Goal: Find specific page/section: Find specific page/section

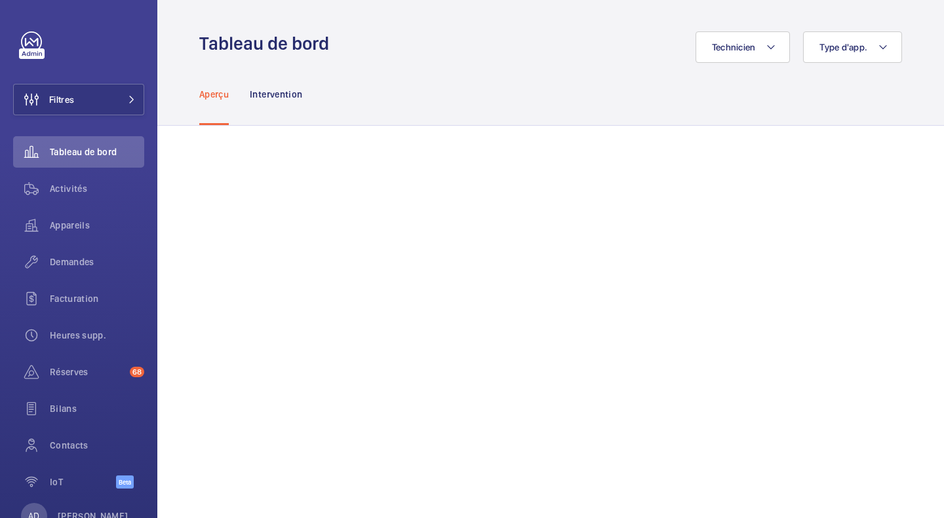
click at [290, 106] on div "Intervention" at bounding box center [276, 94] width 52 height 62
click at [197, 100] on div "Aperçu Intervention" at bounding box center [550, 94] width 786 height 63
click at [203, 100] on div "Aperçu" at bounding box center [213, 94] width 29 height 62
click at [88, 192] on span "Activités" at bounding box center [97, 188] width 94 height 13
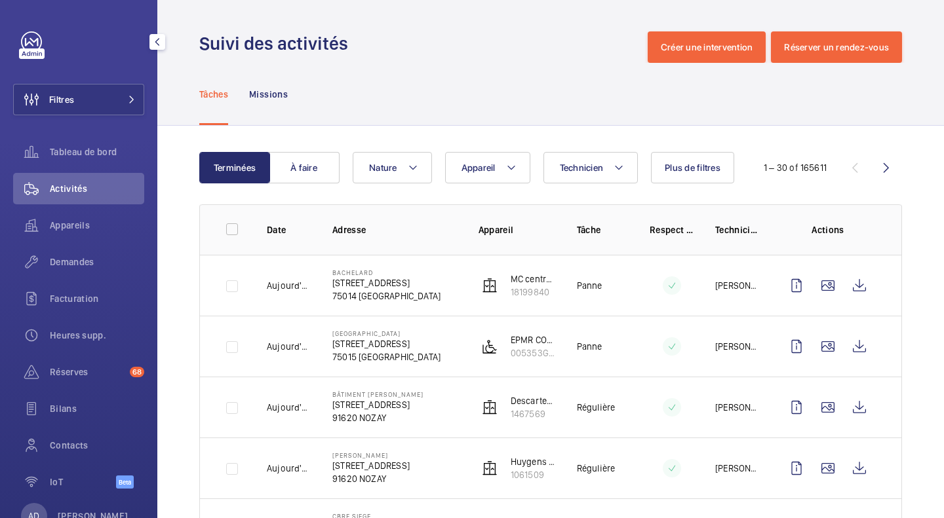
click at [92, 261] on span "Demandes" at bounding box center [97, 262] width 94 height 13
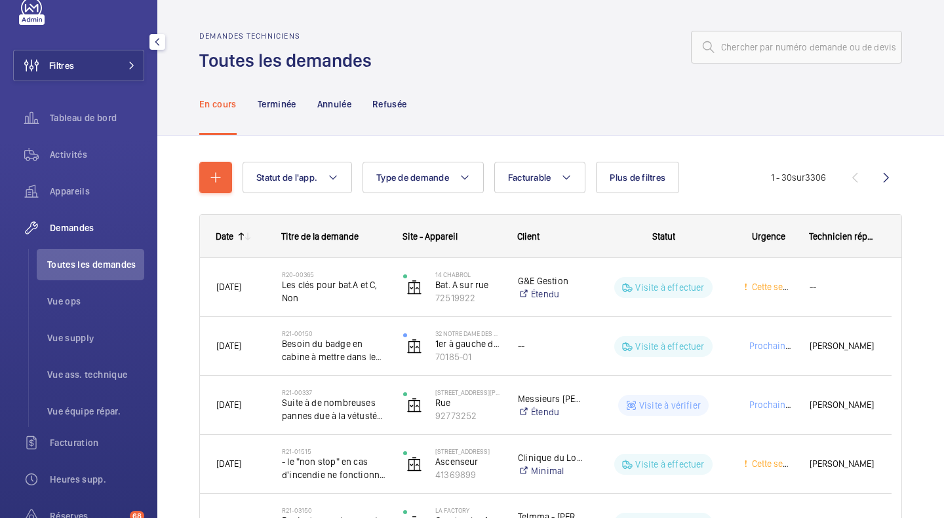
scroll to position [33, 0]
click at [72, 133] on div "Tableau de bord" at bounding box center [78, 118] width 131 height 31
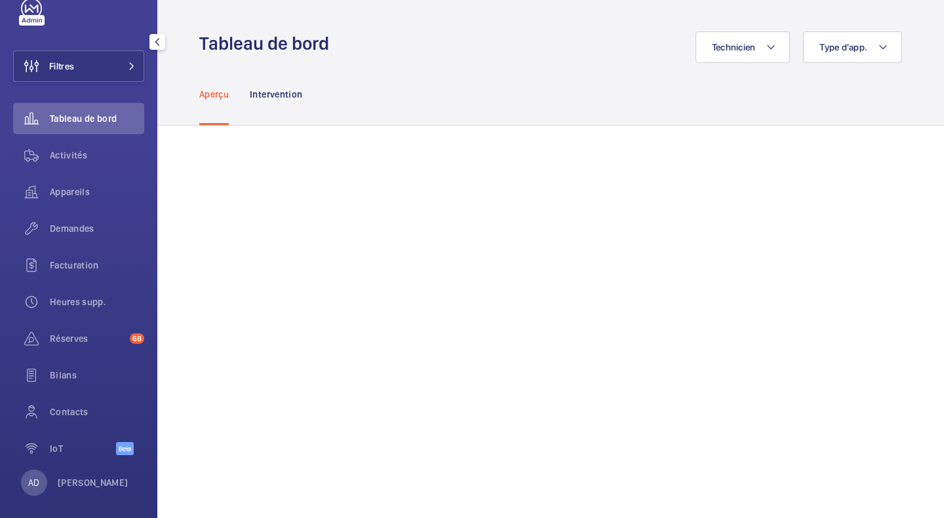
click at [36, 23] on div at bounding box center [32, 20] width 26 height 10
click at [628, 52] on mat-icon at bounding box center [883, 47] width 10 height 16
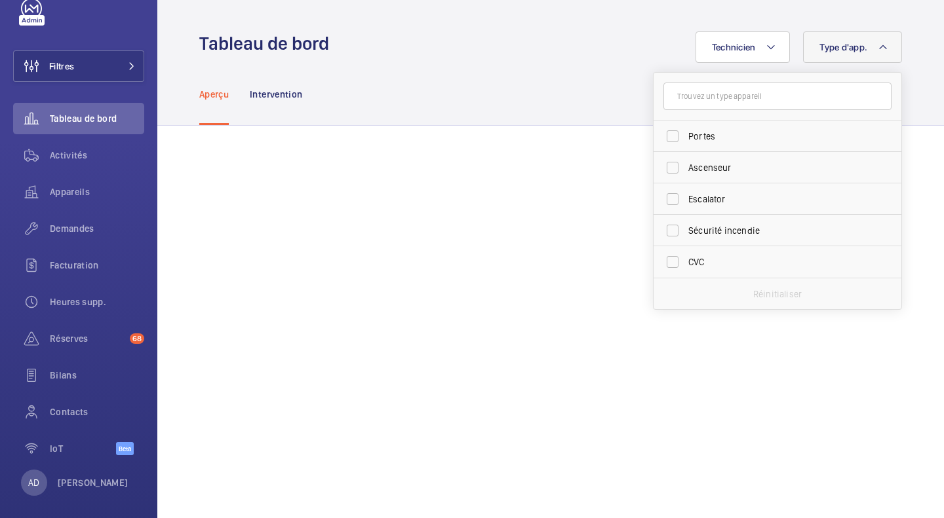
click at [628, 233] on span "Sécurité incendie" at bounding box center [778, 230] width 180 height 13
click at [628, 233] on input "Sécurité incendie" at bounding box center [672, 231] width 26 height 26
checkbox input "true"
click at [628, 45] on button "Type d'app. 1" at bounding box center [848, 46] width 107 height 31
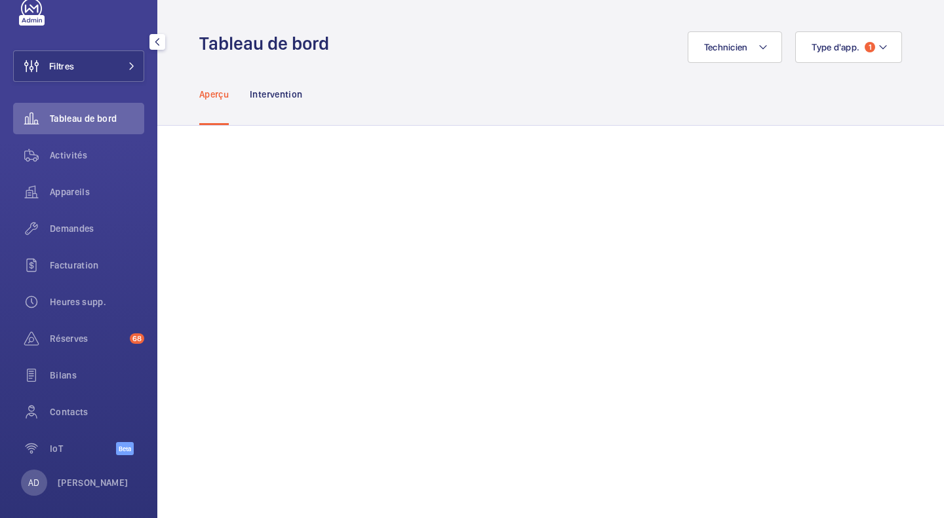
click at [66, 346] on div "Réserves 68" at bounding box center [78, 338] width 131 height 31
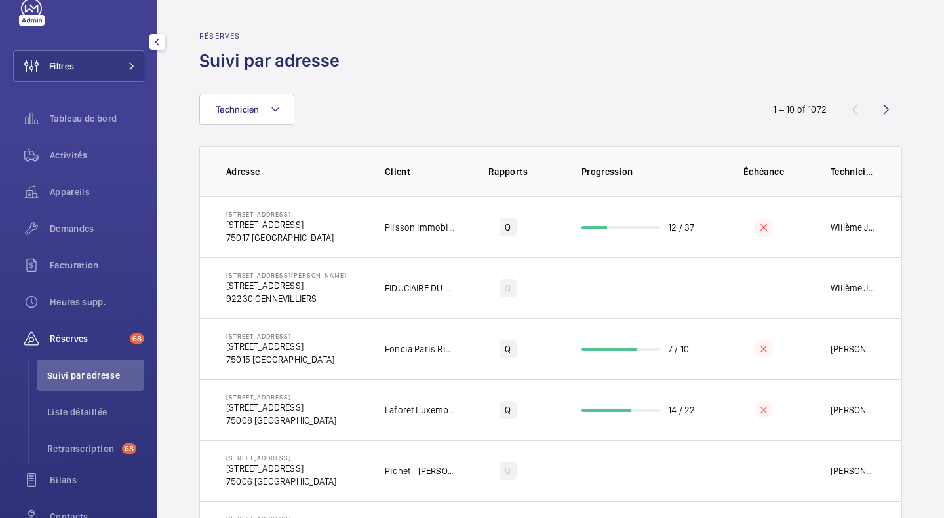
click at [77, 157] on span "Activités" at bounding box center [97, 155] width 94 height 13
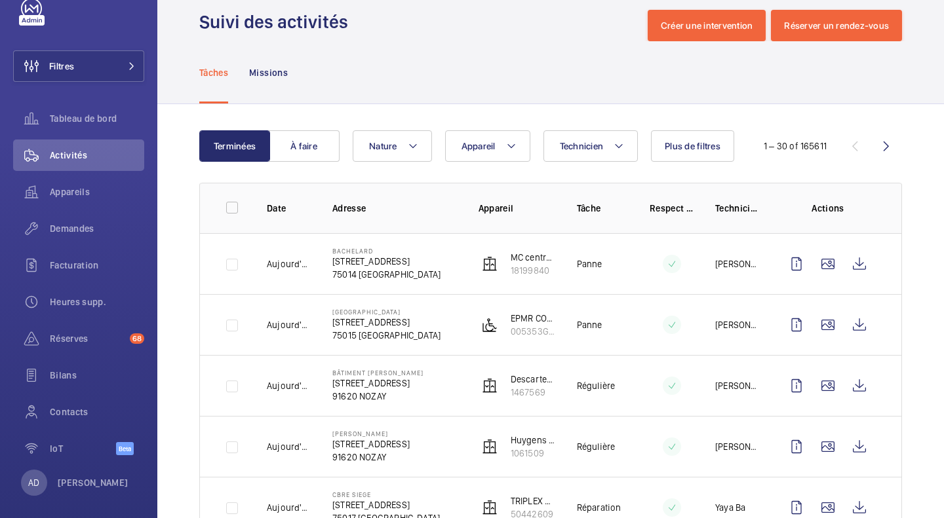
scroll to position [25, 0]
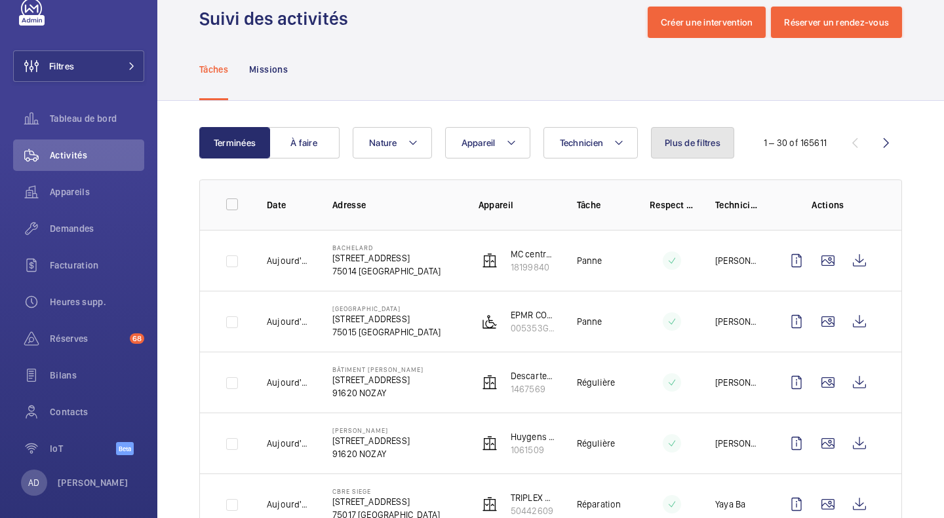
click at [628, 142] on span "Plus de filtres" at bounding box center [693, 143] width 56 height 10
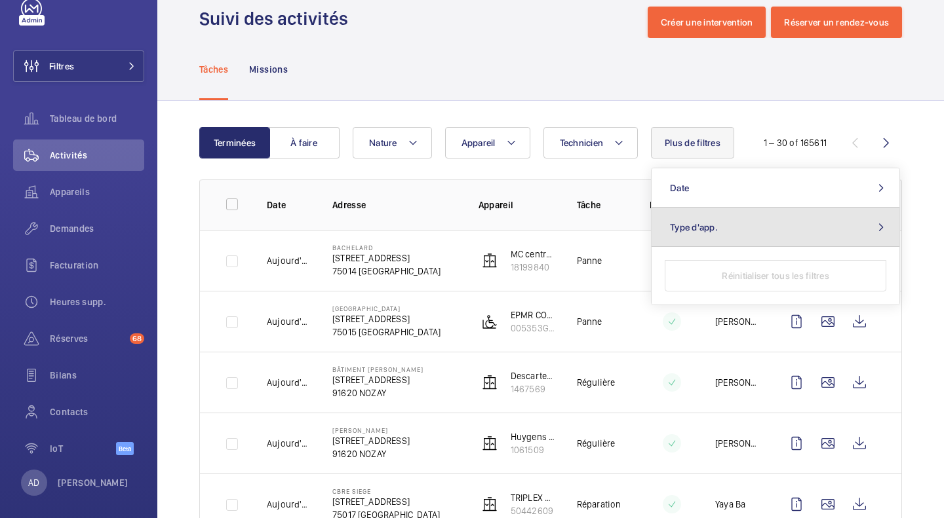
click at [628, 233] on button "Type d'app." at bounding box center [775, 227] width 248 height 39
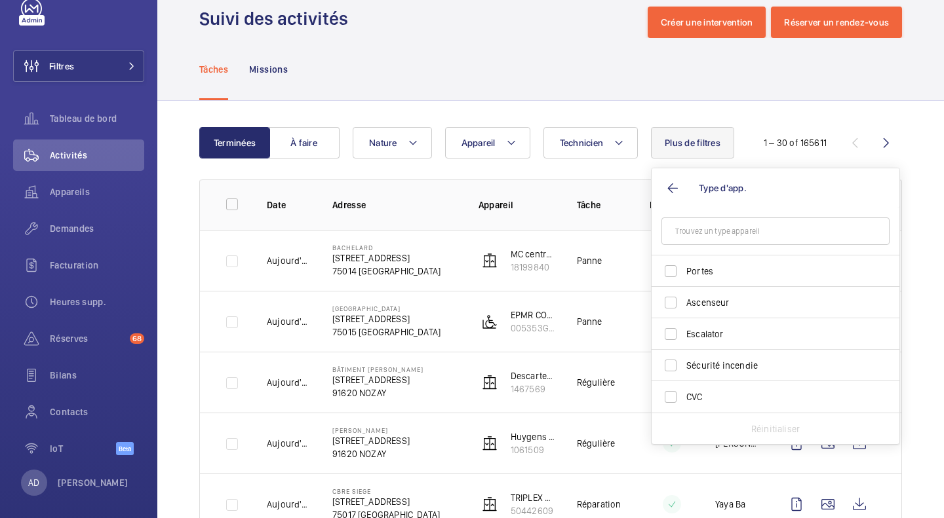
click at [628, 378] on label "Sécurité incendie" at bounding box center [765, 365] width 228 height 31
click at [628, 378] on input "Sécurité incendie" at bounding box center [670, 366] width 26 height 26
checkbox input "true"
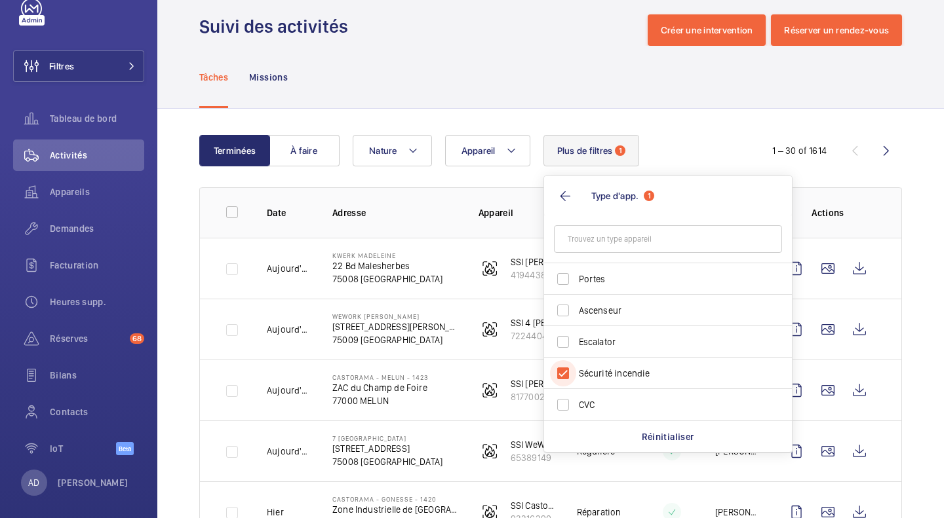
scroll to position [25, 0]
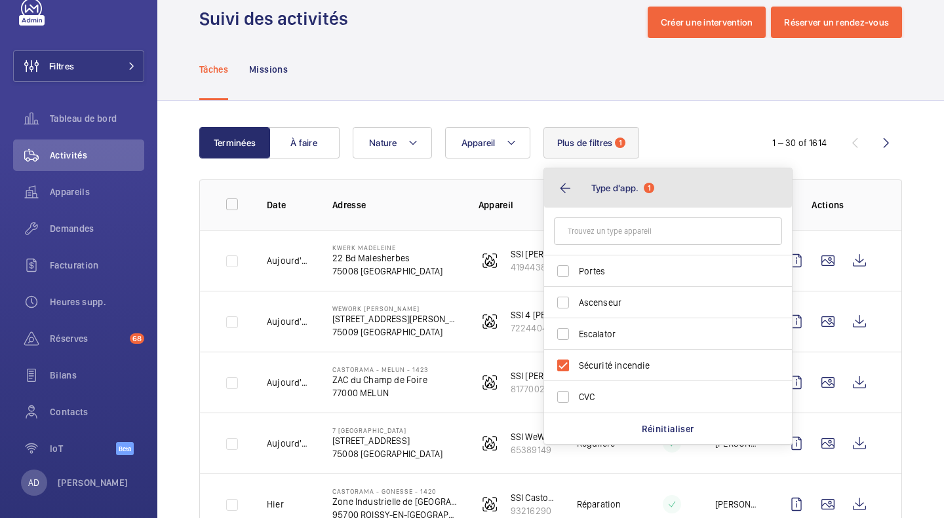
click at [563, 189] on button "Type d'app. 1" at bounding box center [668, 187] width 248 height 39
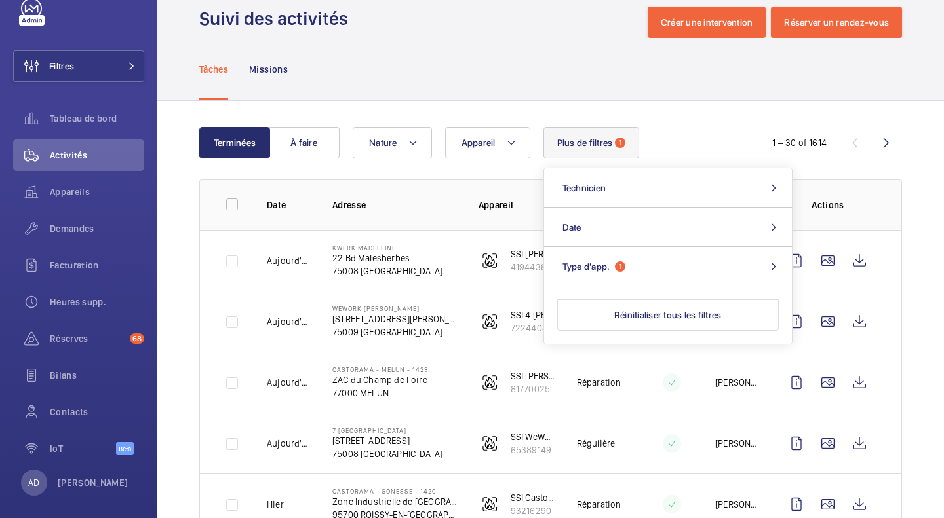
click at [628, 144] on div "Appareil Nature Plus de filtres 1 Date Technicien Type d'app. 1 Réinitialiser t…" at bounding box center [549, 142] width 392 height 31
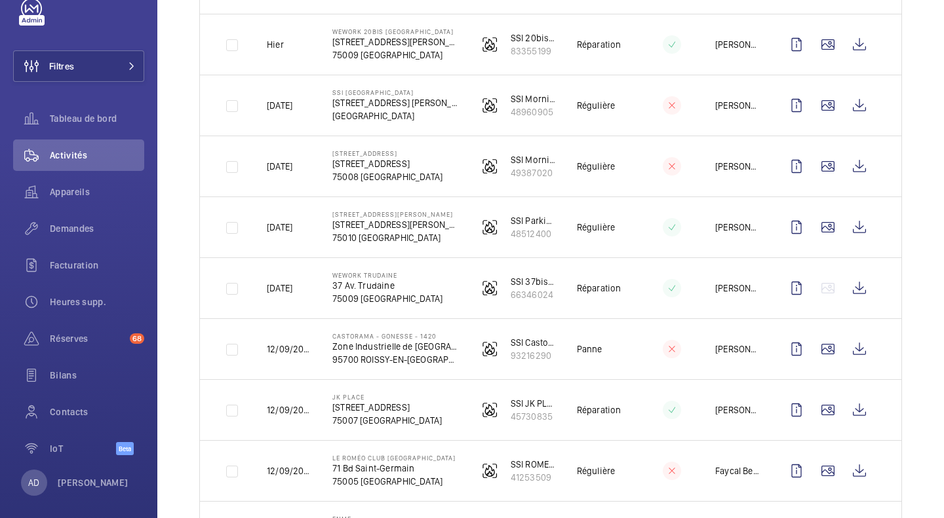
scroll to position [614, 0]
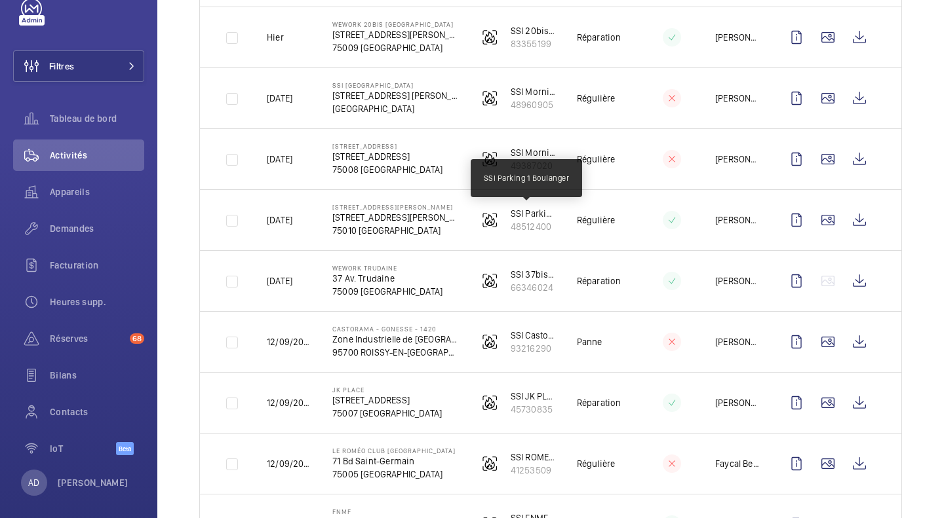
click at [514, 216] on p "SSI Parking 1 Boulanger" at bounding box center [533, 213] width 45 height 13
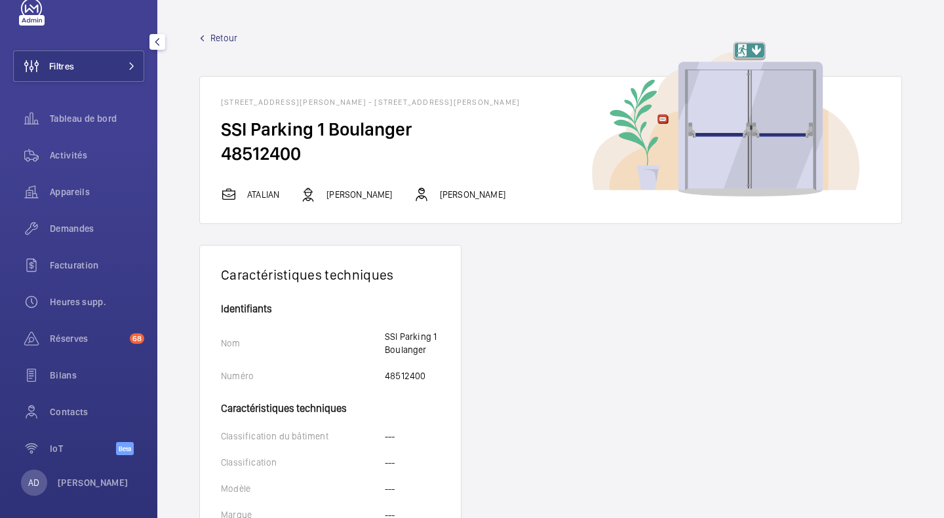
click at [104, 230] on span "Demandes" at bounding box center [97, 228] width 94 height 13
